Goal: Transaction & Acquisition: Book appointment/travel/reservation

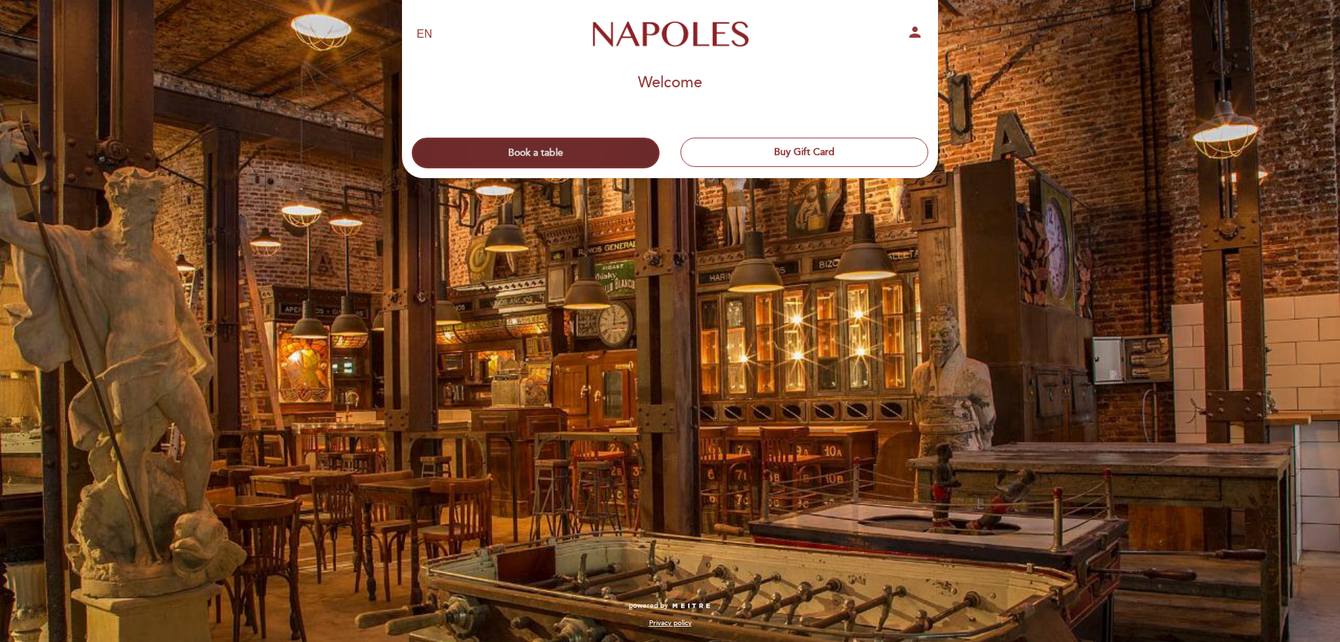
click at [588, 155] on button "Book a table" at bounding box center [536, 153] width 248 height 31
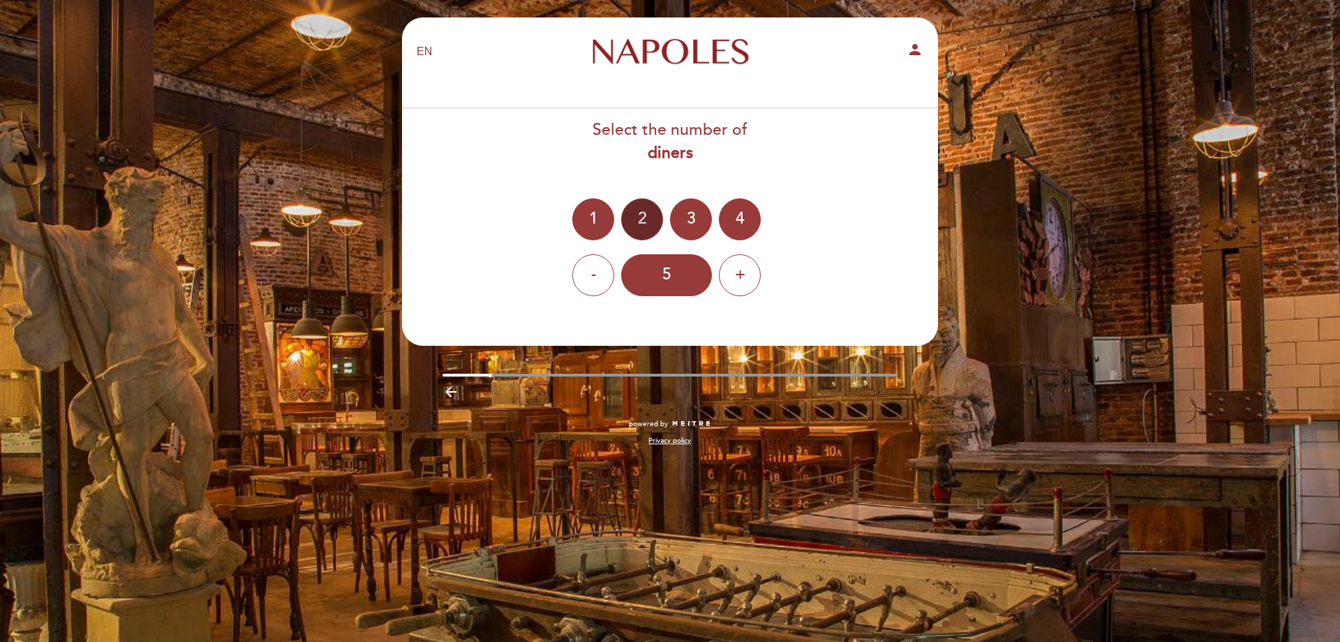
click at [640, 213] on div "2" at bounding box center [642, 219] width 42 height 42
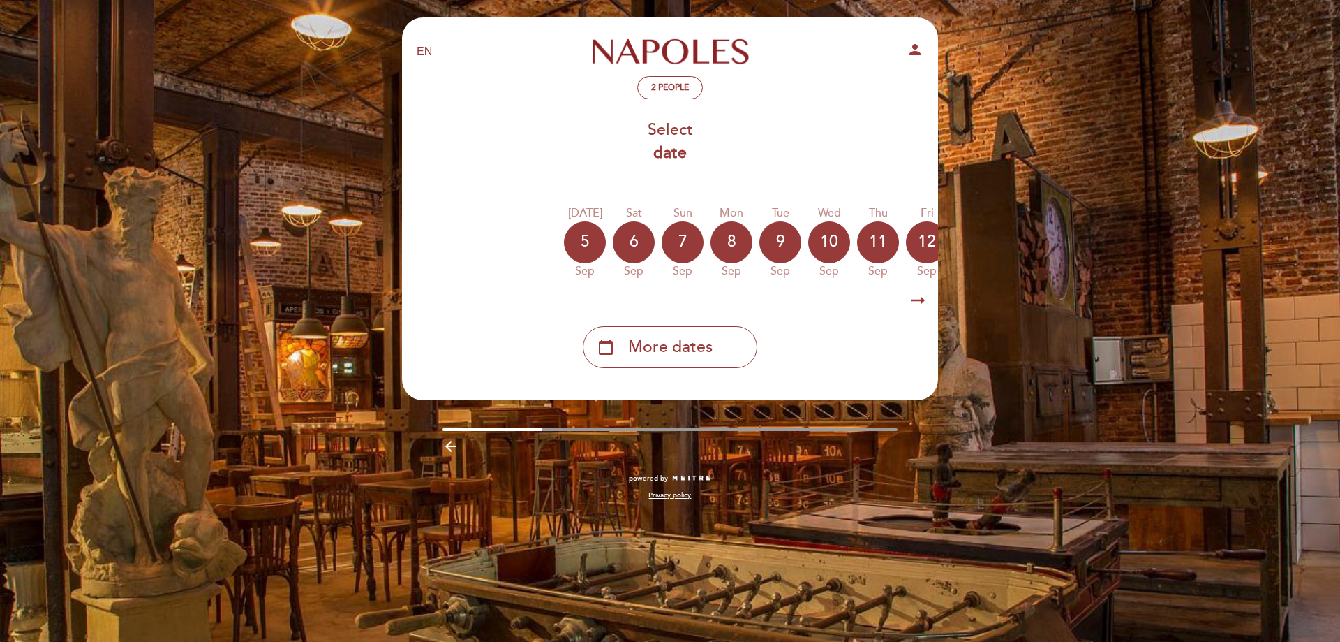
click at [920, 311] on icon "arrow_right_alt" at bounding box center [917, 301] width 21 height 30
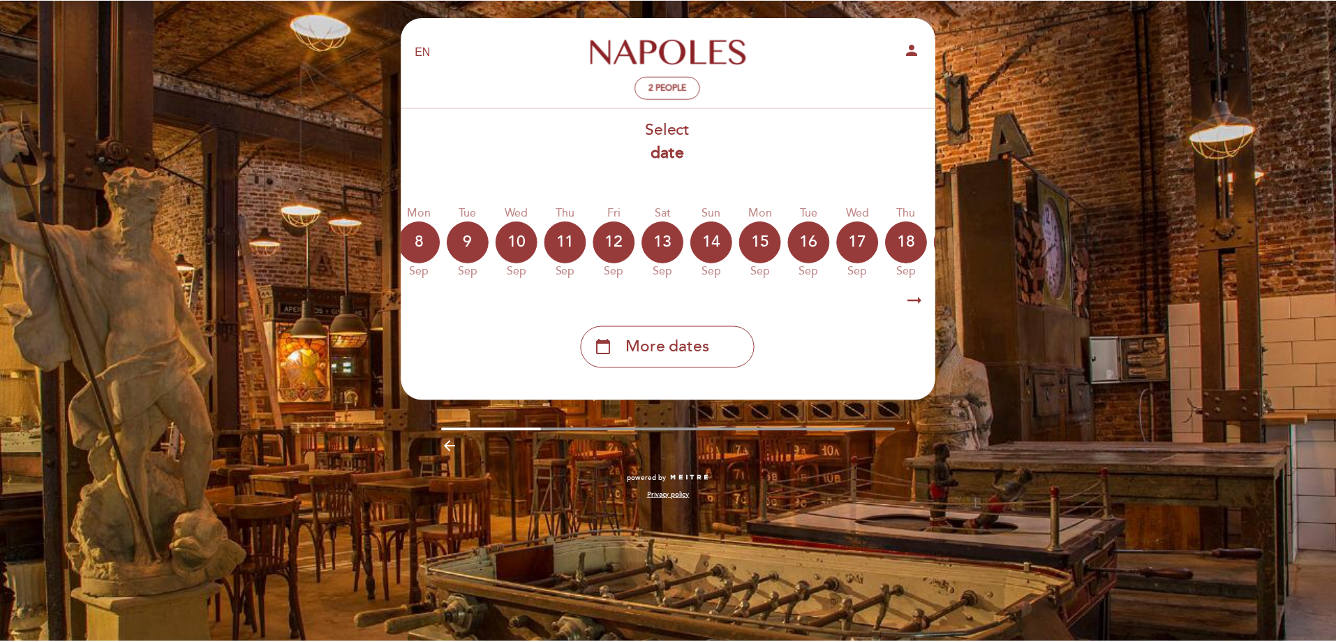
scroll to position [0, 407]
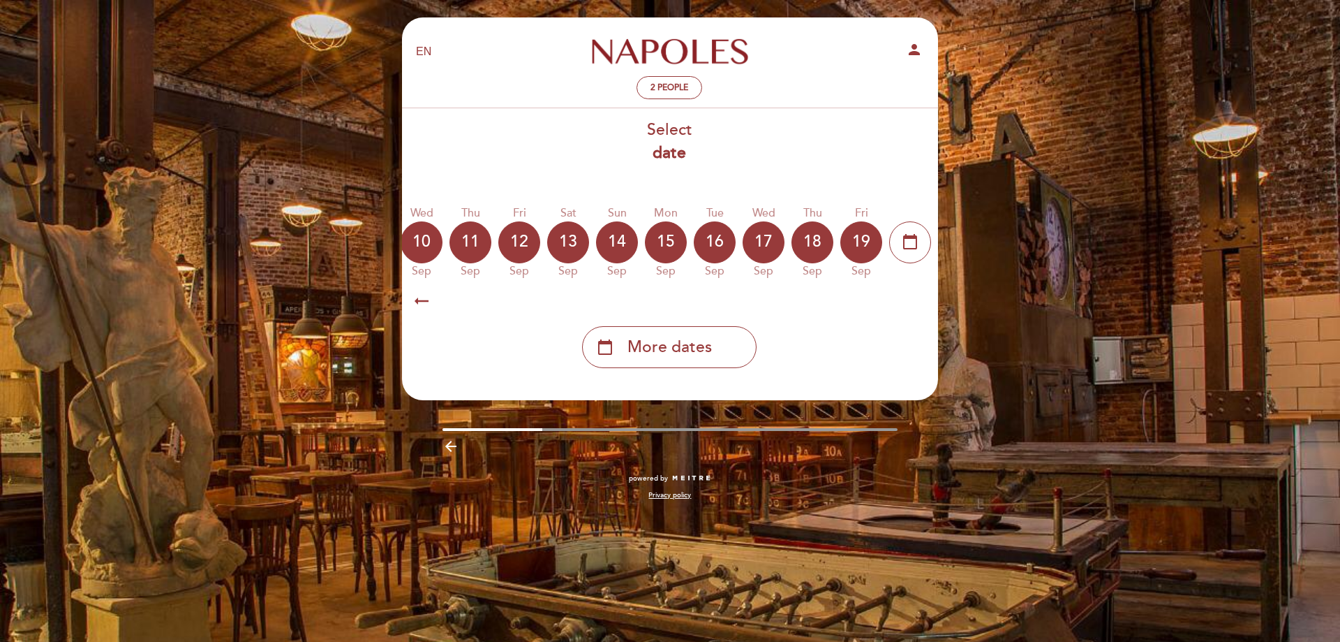
click at [920, 311] on icon "arrow_right_alt" at bounding box center [917, 301] width 21 height 30
click at [914, 242] on icon "calendar_today" at bounding box center [910, 242] width 17 height 24
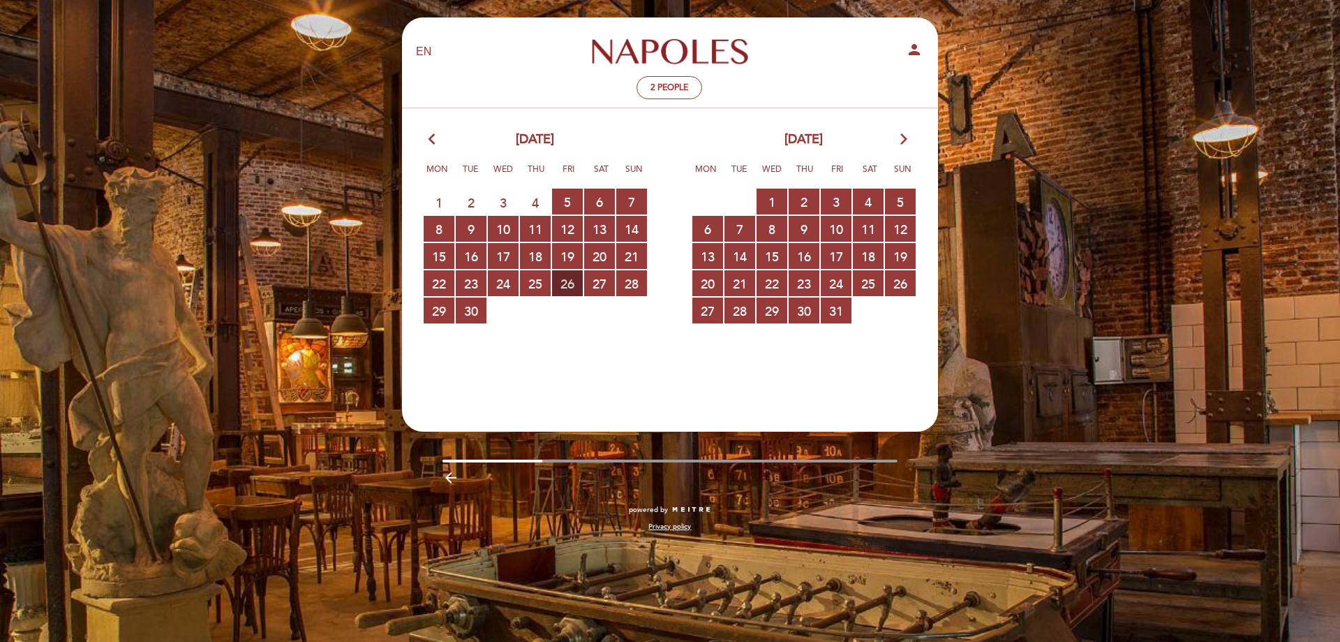
click at [575, 284] on span "26 RESERVATIONS AVAILABLE" at bounding box center [567, 283] width 31 height 26
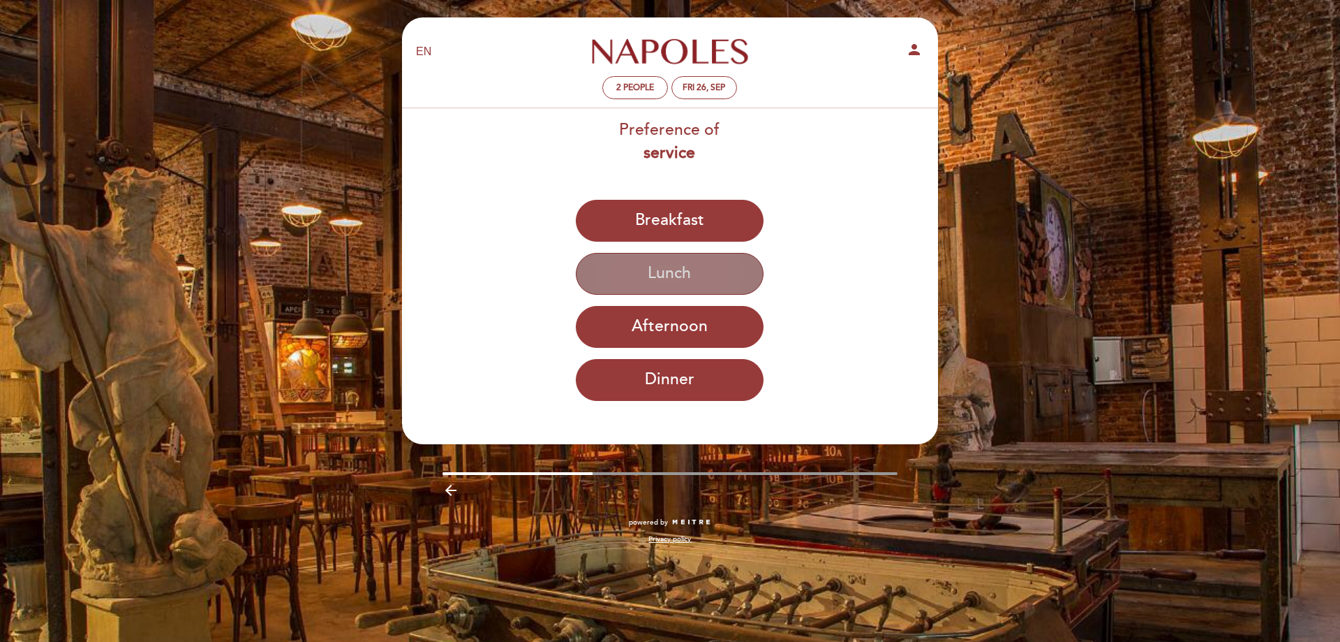
click at [645, 277] on button "Lunch" at bounding box center [670, 274] width 188 height 42
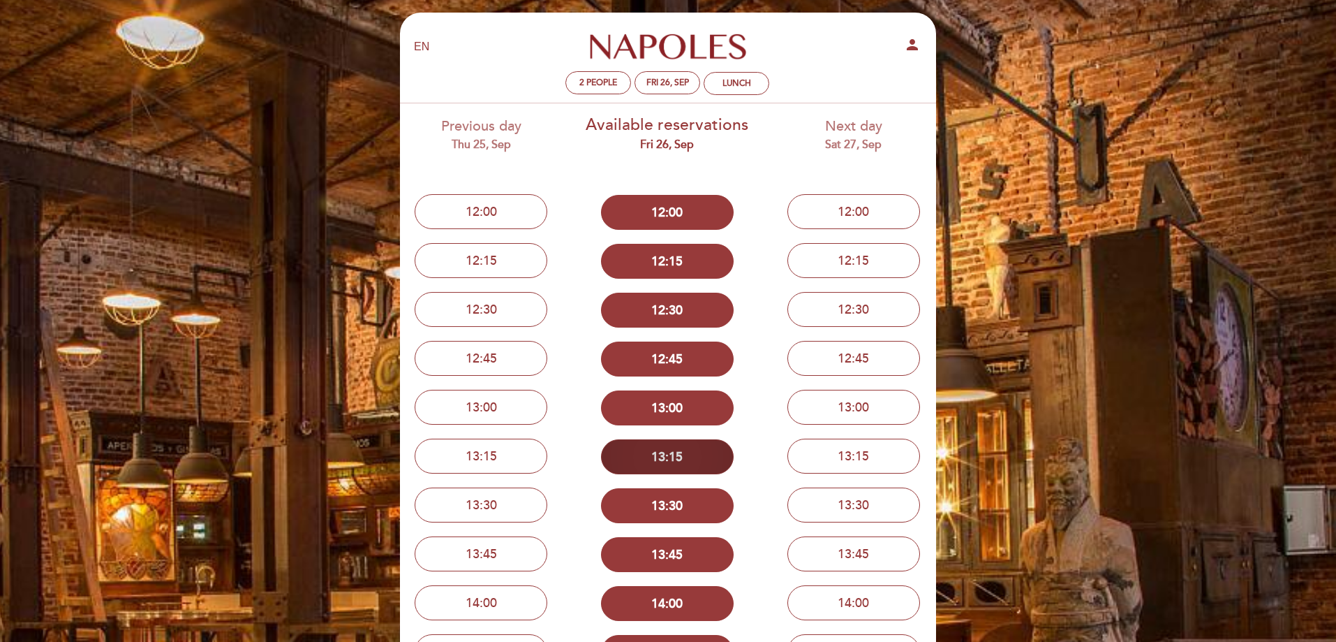
scroll to position [4, 0]
click at [737, 84] on div "Lunch" at bounding box center [736, 84] width 29 height 10
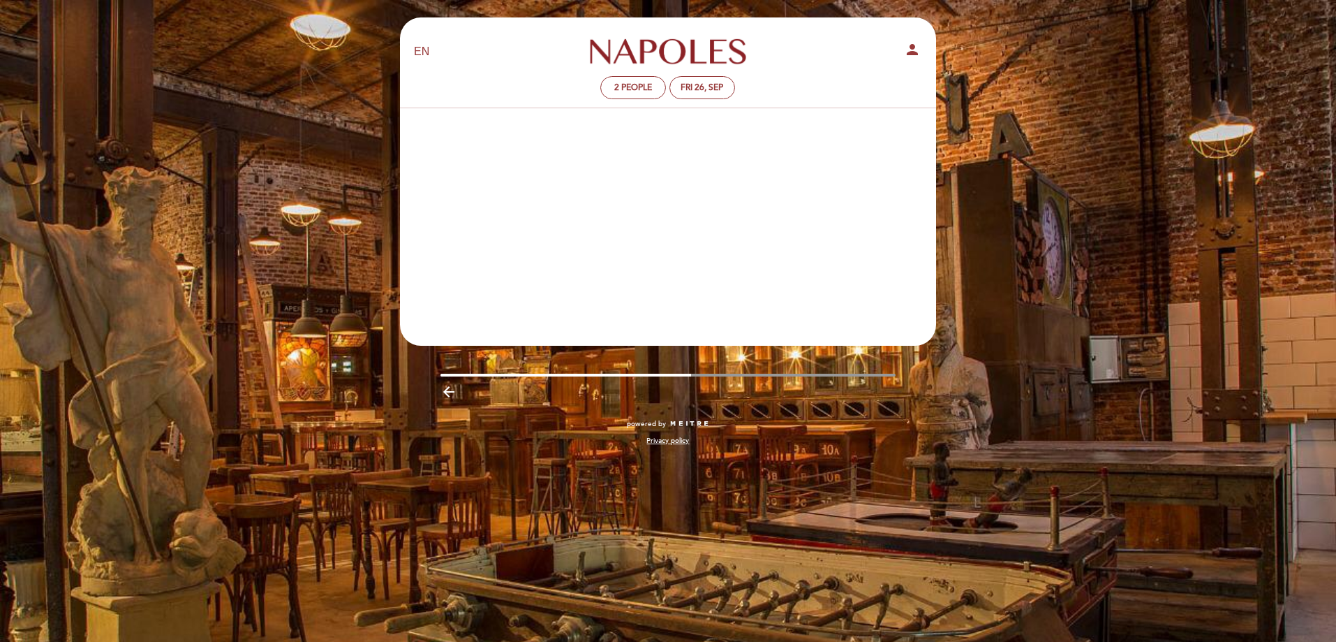
scroll to position [0, 0]
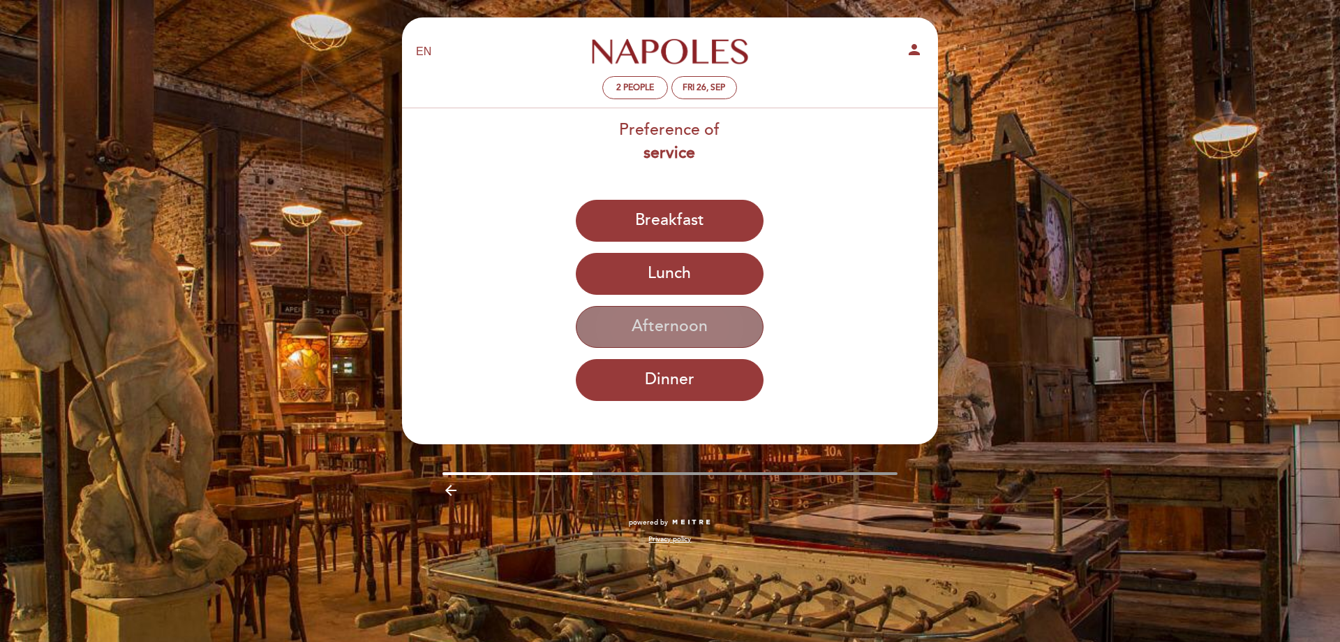
click at [697, 337] on button "Afternoon" at bounding box center [670, 327] width 188 height 42
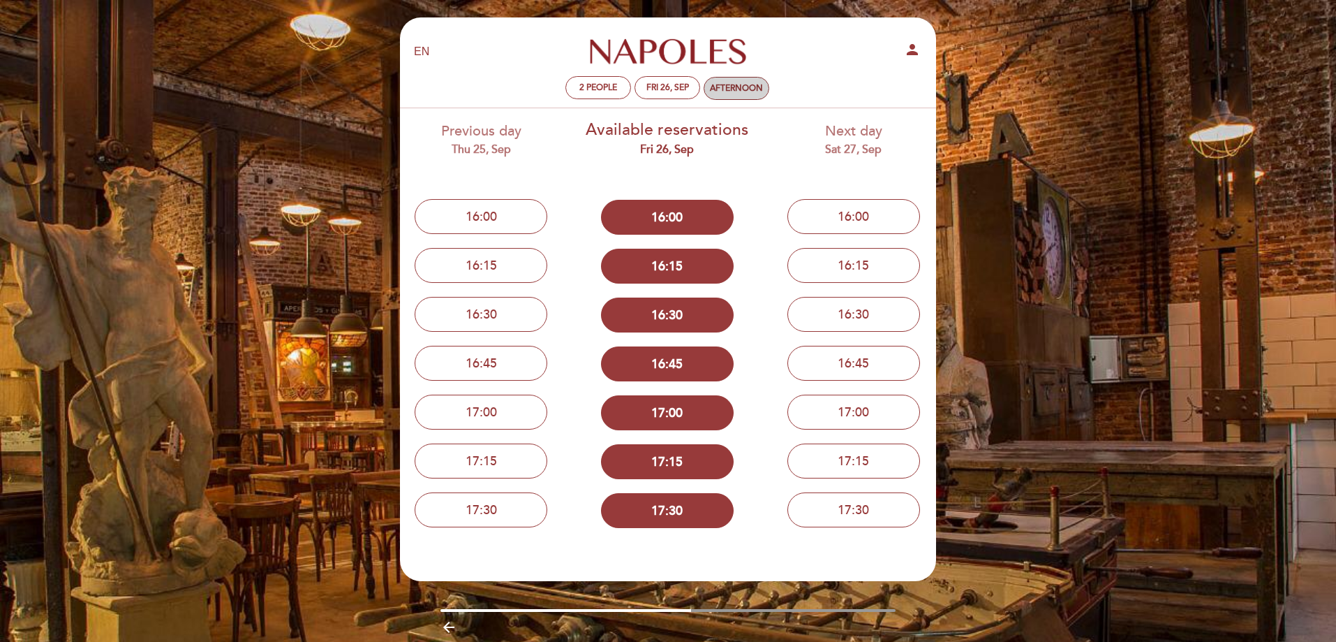
click at [736, 85] on div "Afternoon" at bounding box center [736, 88] width 53 height 10
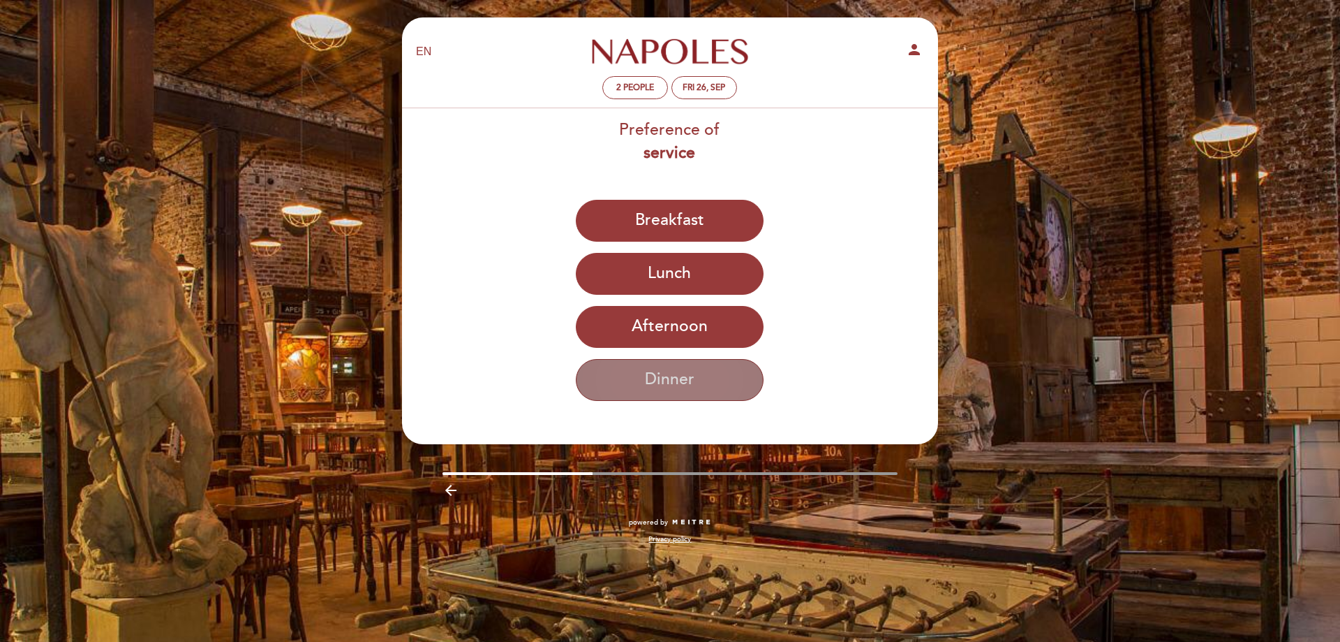
click at [710, 387] on button "Dinner" at bounding box center [670, 380] width 188 height 42
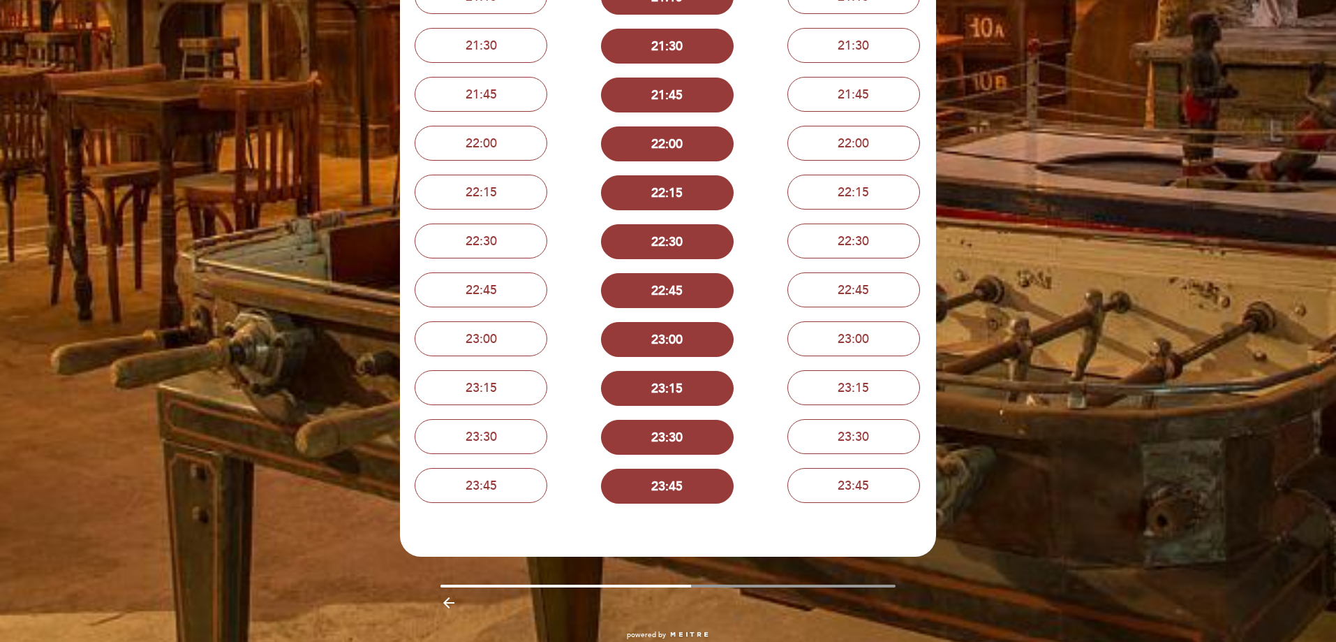
scroll to position [884, 0]
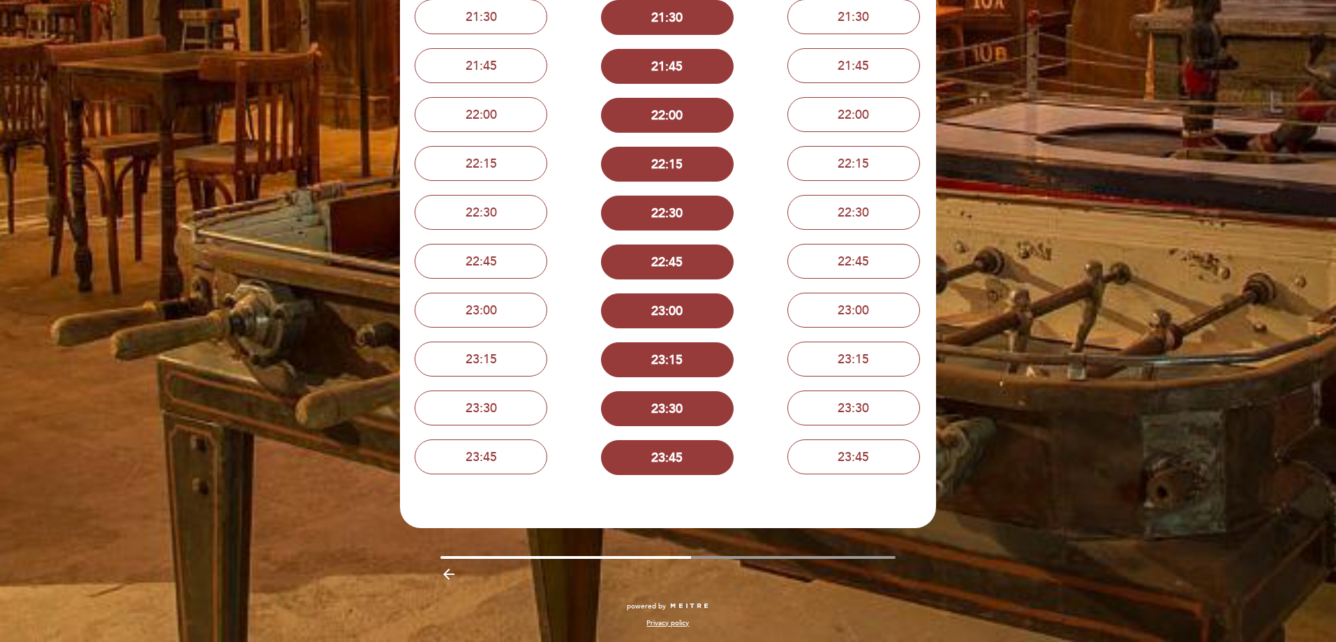
click at [448, 572] on icon "arrow_backward" at bounding box center [448, 573] width 17 height 17
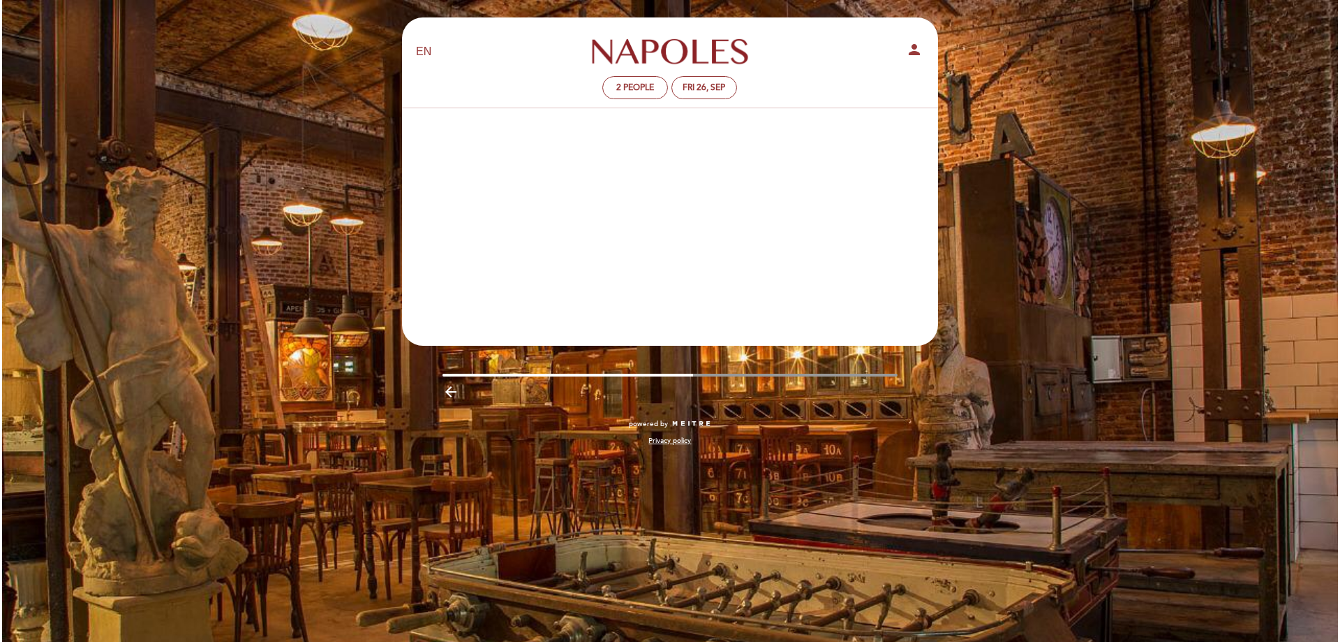
scroll to position [0, 0]
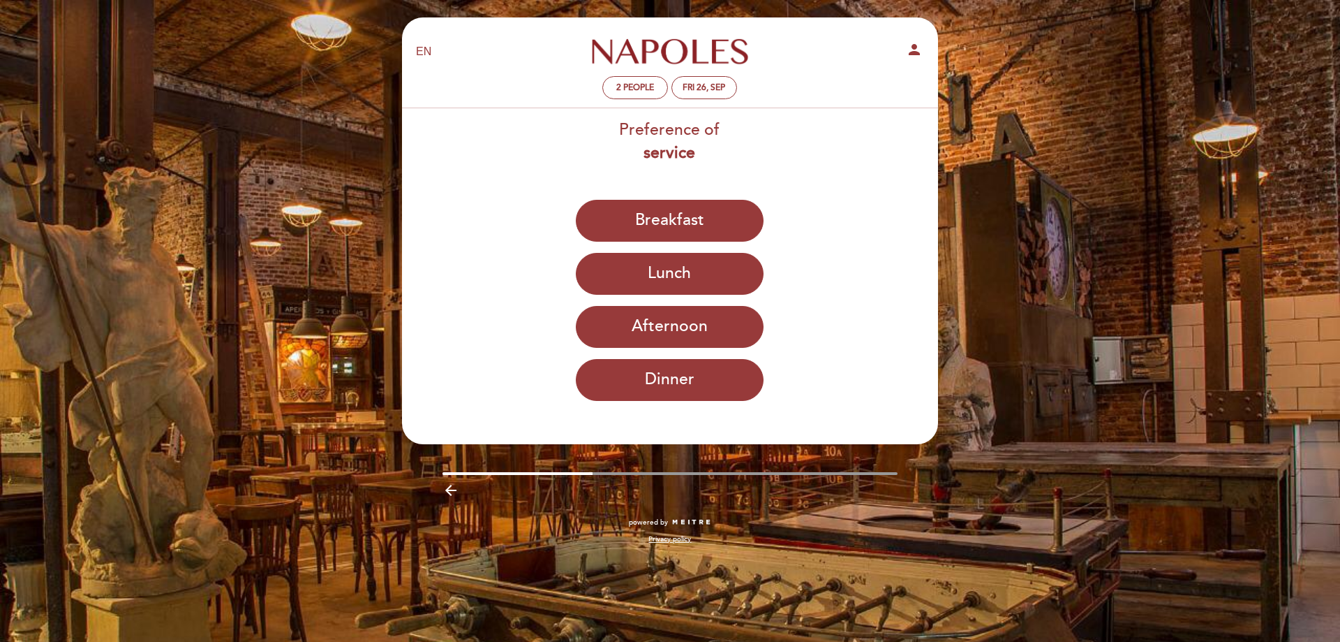
click at [452, 488] on icon "arrow_backward" at bounding box center [451, 490] width 17 height 17
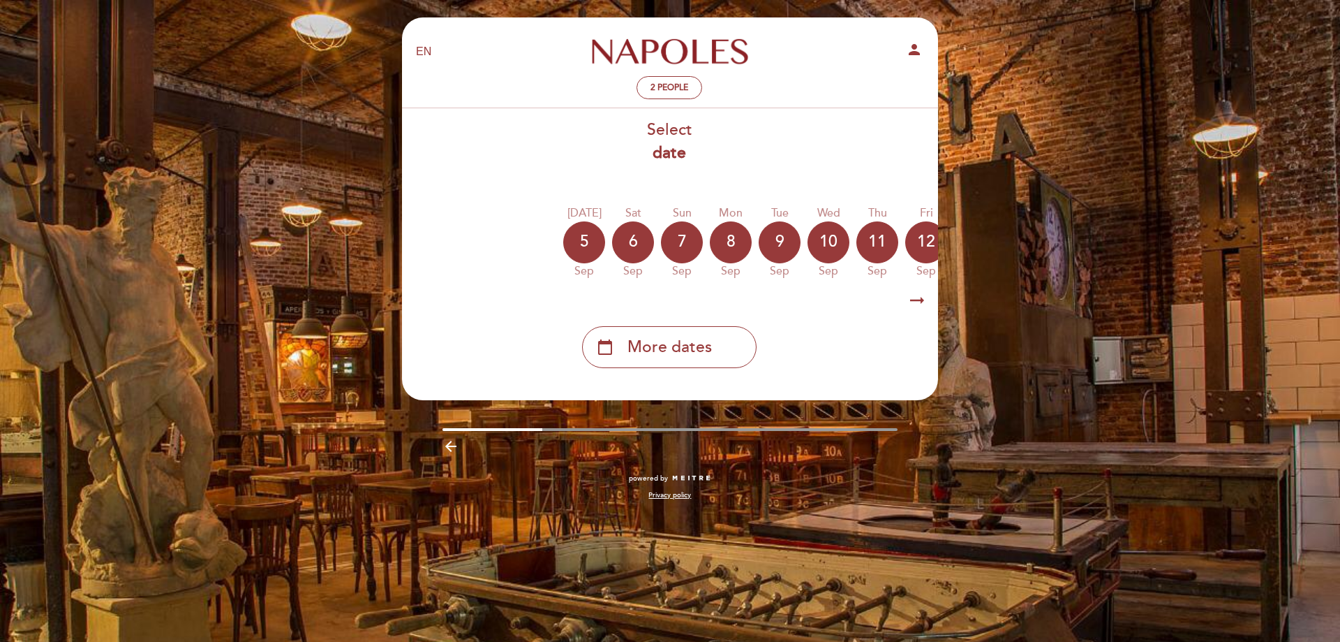
click at [451, 447] on icon "arrow_backward" at bounding box center [451, 446] width 17 height 17
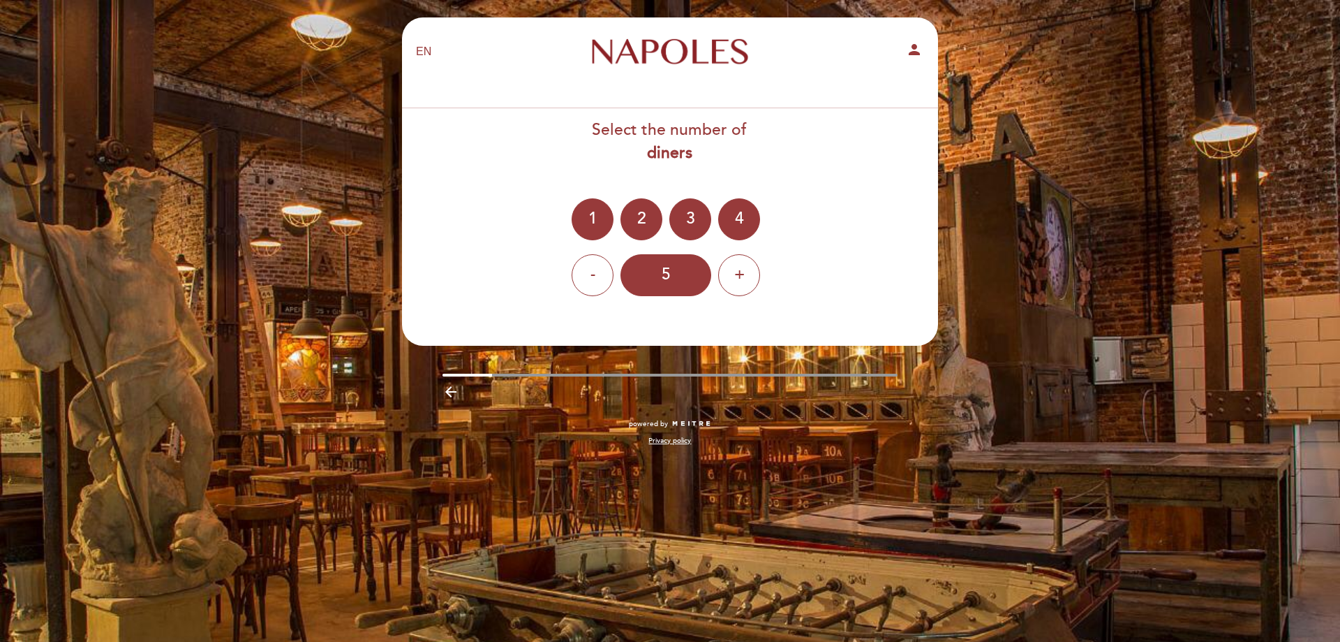
click at [457, 392] on icon "arrow_backward" at bounding box center [451, 391] width 17 height 17
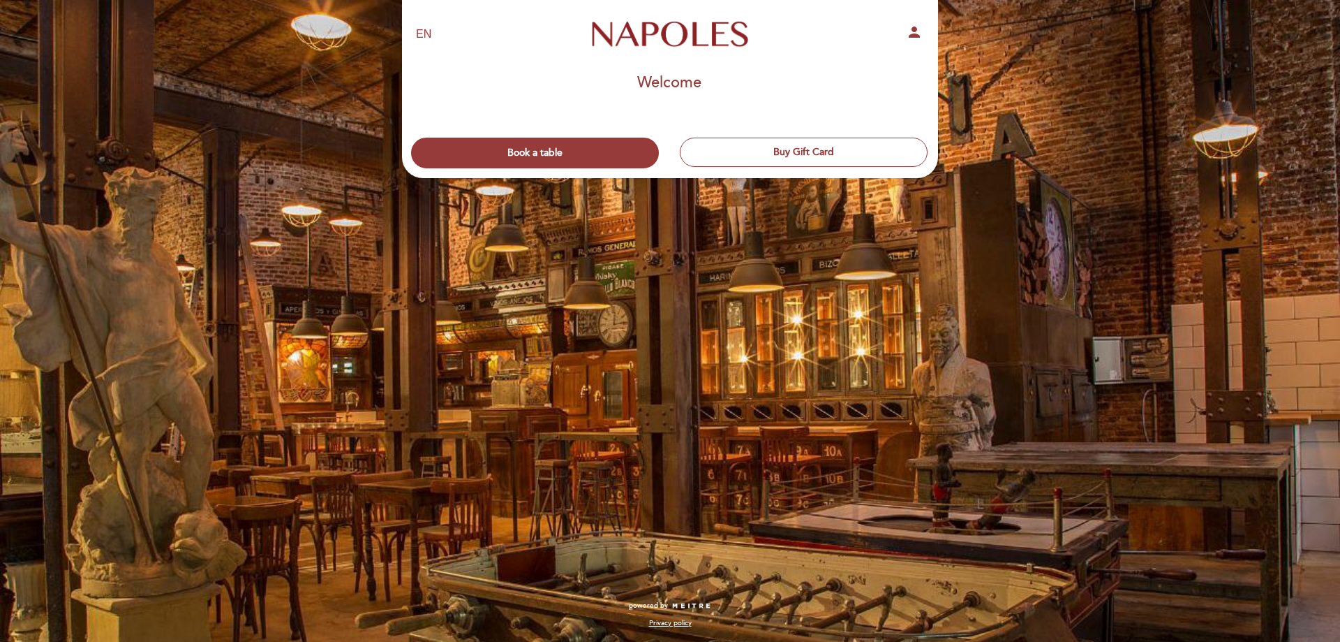
click at [669, 81] on h1 "Welcome" at bounding box center [669, 83] width 64 height 17
click at [708, 27] on link "[PERSON_NAME]" at bounding box center [669, 34] width 175 height 38
